Goal: Register for event/course

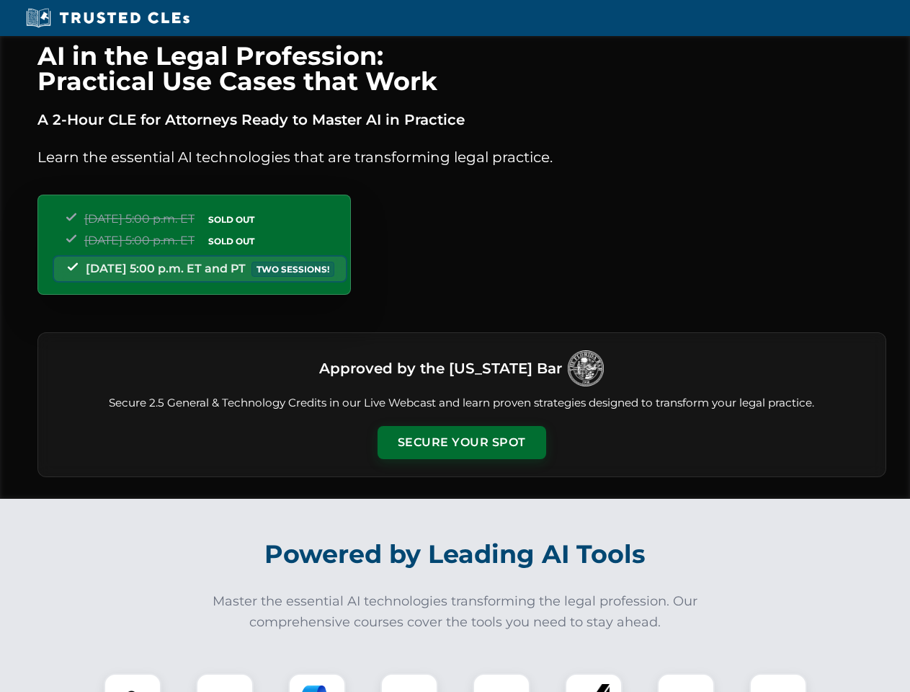
click at [461, 443] on button "Secure Your Spot" at bounding box center [462, 442] width 169 height 33
click at [133, 683] on img at bounding box center [133, 702] width 42 height 42
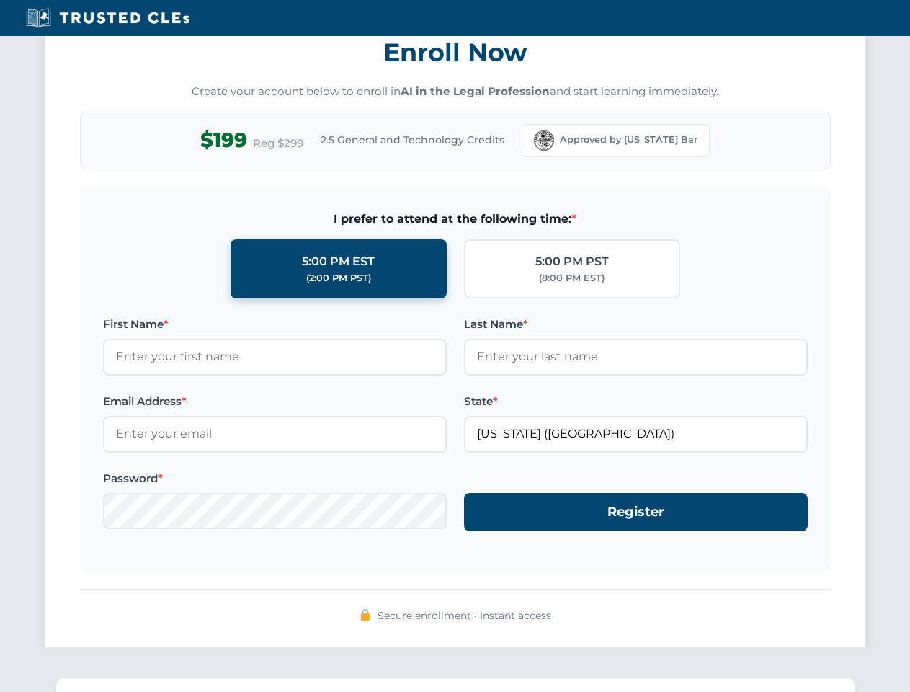
scroll to position [1415, 0]
